Goal: Task Accomplishment & Management: Use online tool/utility

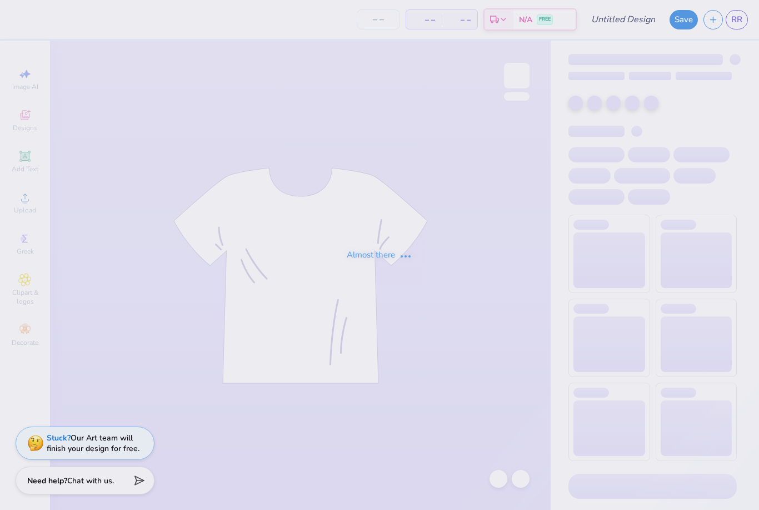
type input "kappa pattern"
type input "7"
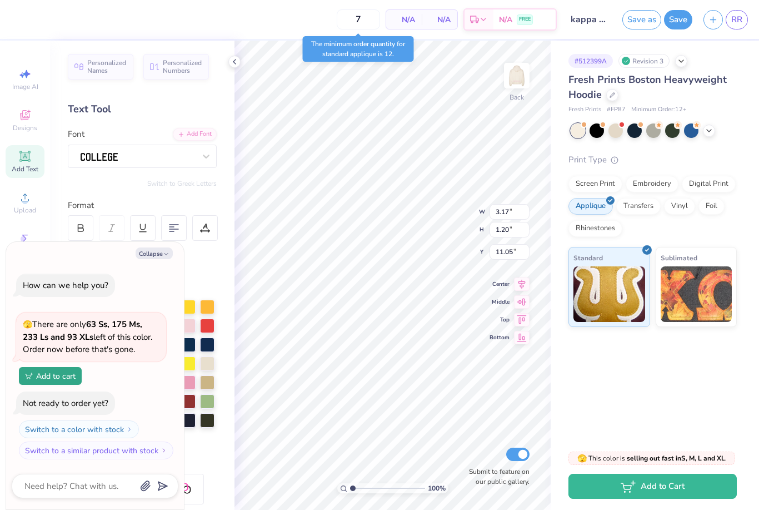
click at [666, 178] on div "Embroidery" at bounding box center [652, 184] width 53 height 17
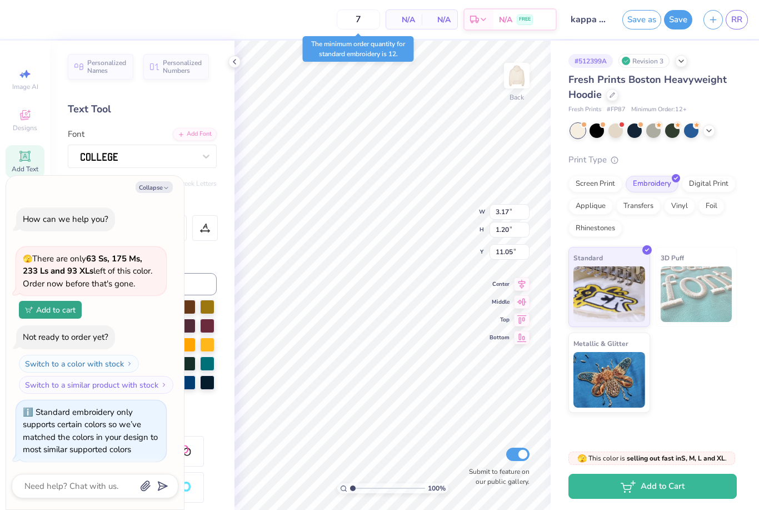
click at [681, 222] on div "Screen Print Embroidery Digital Print Applique Transfers Vinyl Foil Rhinestones" at bounding box center [653, 206] width 168 height 61
click at [595, 203] on div "Applique" at bounding box center [591, 206] width 44 height 17
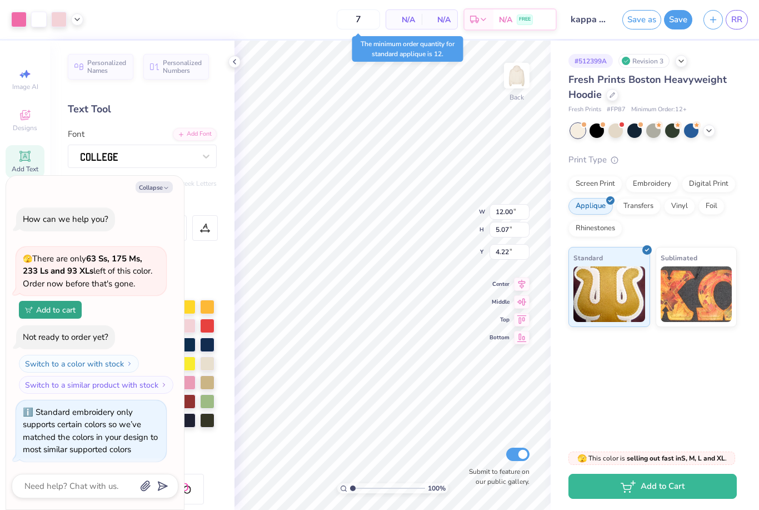
scroll to position [66, 0]
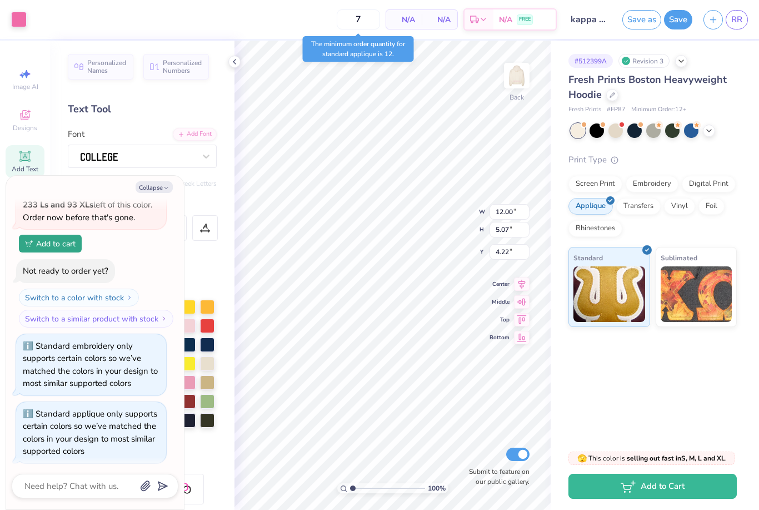
type textarea "x"
type input "3.17"
type input "1.20"
type input "11.05"
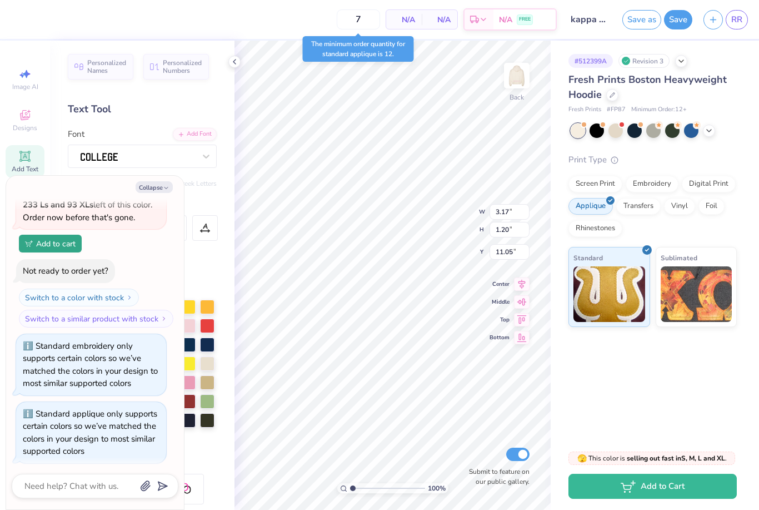
click at [742, 106] on div "# 512399A Revision 3 Fresh Prints Boston Heavyweight Hoodie Fresh Prints # FP87…" at bounding box center [655, 184] width 208 height 286
click at [527, 71] on img at bounding box center [517, 75] width 22 height 22
type textarea "x"
type input "19.82"
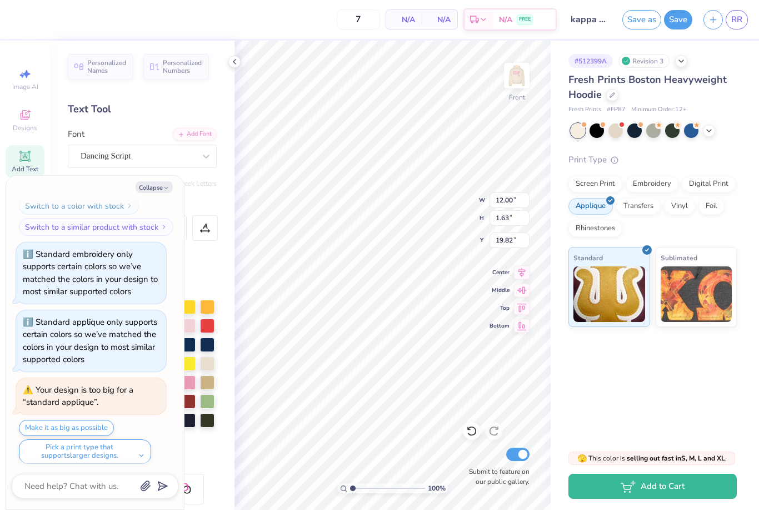
scroll to position [250, 0]
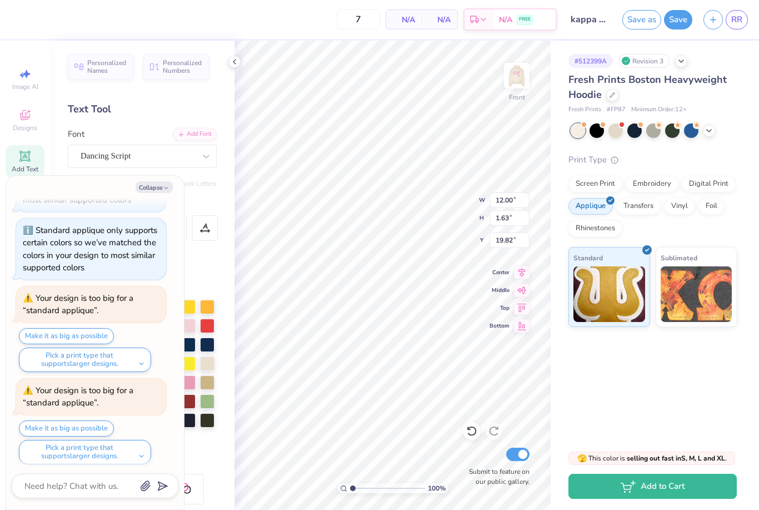
type textarea "x"
type input "21.08"
click at [718, 157] on div "Print Type" at bounding box center [653, 159] width 168 height 13
